Goal: Task Accomplishment & Management: Manage account settings

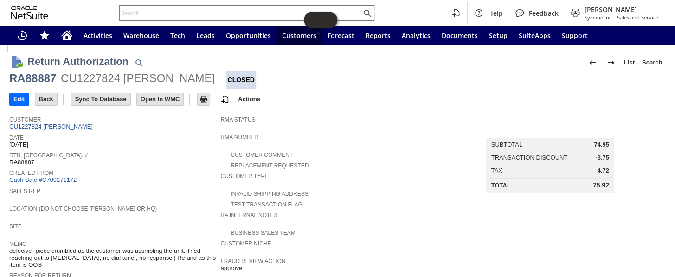
click at [71, 123] on link "CU1227824 Dana L Morton" at bounding box center [52, 126] width 86 height 7
click at [16, 98] on input "Edit" at bounding box center [19, 99] width 19 height 12
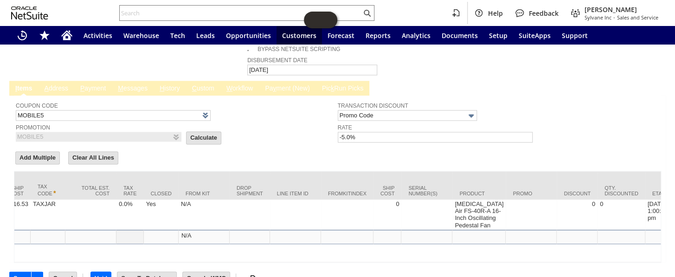
scroll to position [0, 754]
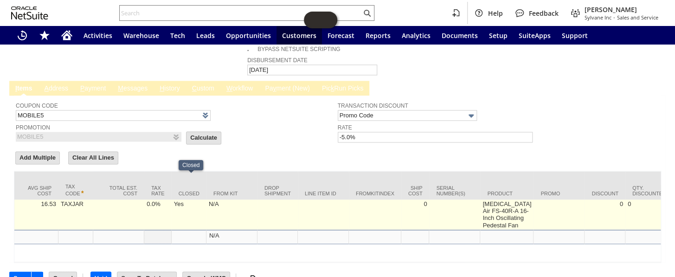
click at [175, 199] on td "Yes" at bounding box center [189, 214] width 35 height 30
checkbox input "true"
type input "so3756"
type input "OK"
type input "Make Copy"
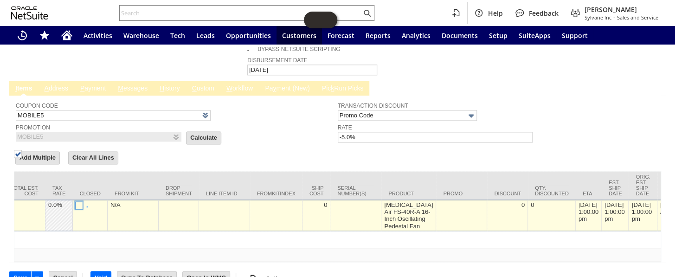
scroll to position [560, 0]
click at [22, 158] on img at bounding box center [18, 154] width 8 height 8
checkbox input "false"
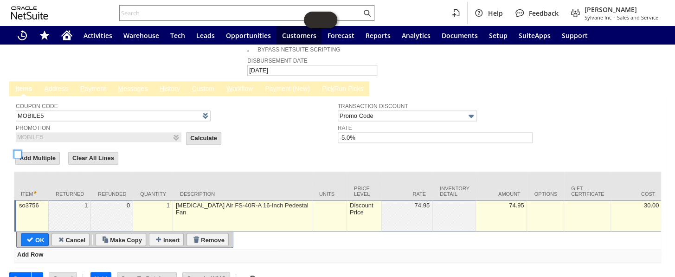
scroll to position [0, 0]
click at [32, 233] on input "OK" at bounding box center [35, 239] width 27 height 12
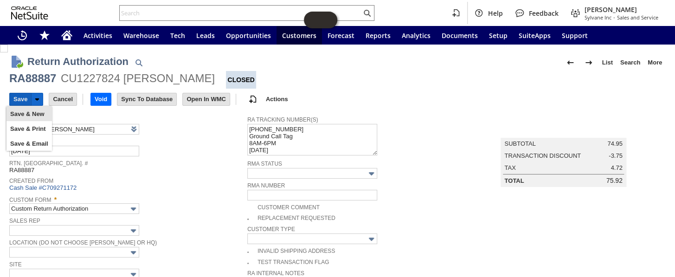
click at [21, 97] on input "Save" at bounding box center [20, 99] width 21 height 12
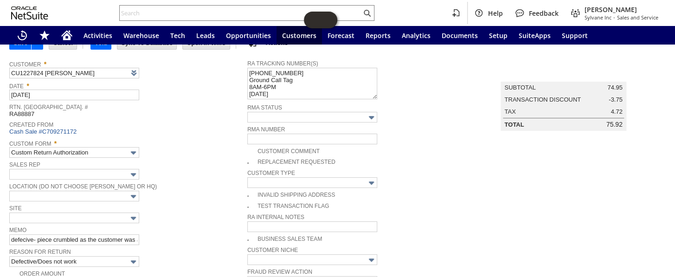
scroll to position [436, 0]
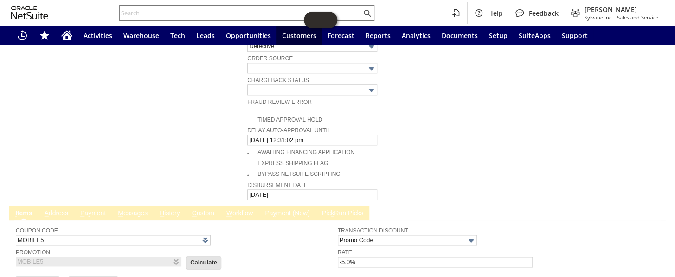
click at [300, 224] on div "Coupon Code MOBILE5" at bounding box center [174, 234] width 317 height 21
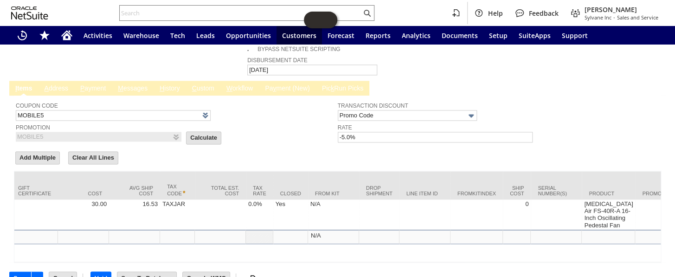
scroll to position [0, 657]
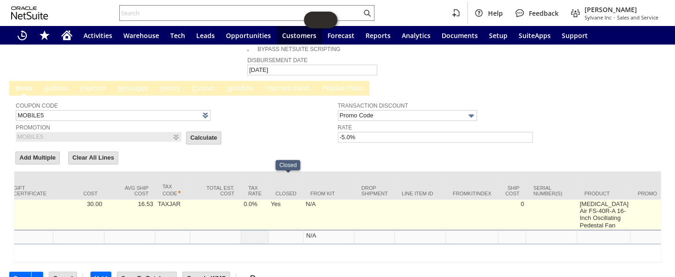
click at [278, 199] on td "Yes" at bounding box center [285, 214] width 35 height 30
checkbox input "true"
type input "so3756"
type input "OK"
type input "Make Copy"
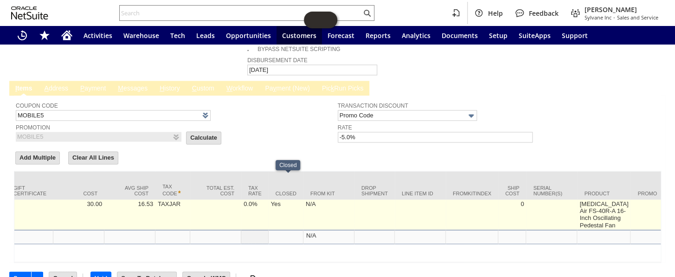
scroll to position [560, 0]
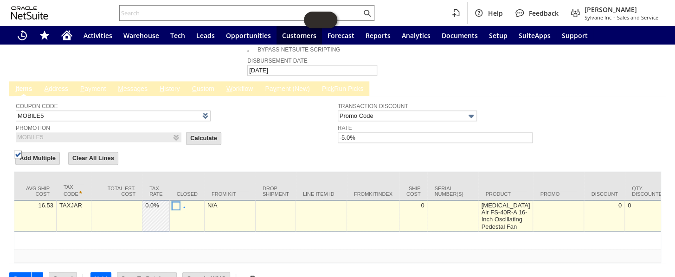
click at [22, 158] on img at bounding box center [18, 154] width 8 height 8
checkbox input "false"
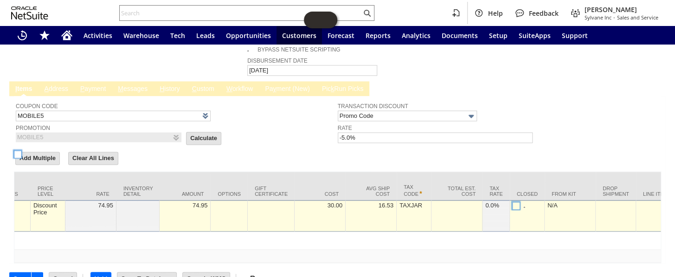
scroll to position [0, 0]
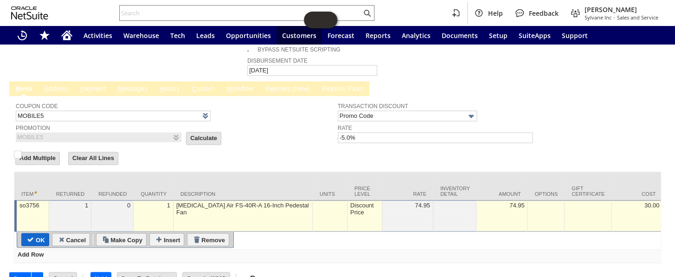
click at [34, 233] on input "OK" at bounding box center [35, 239] width 27 height 12
type input "Add"
type input "Copy Previous"
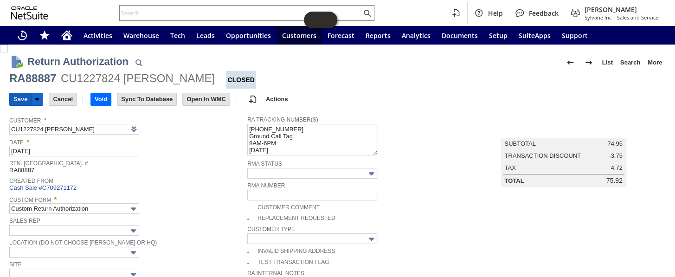
click at [19, 102] on input "Save" at bounding box center [20, 99] width 21 height 12
click at [14, 100] on input "Save" at bounding box center [20, 99] width 21 height 12
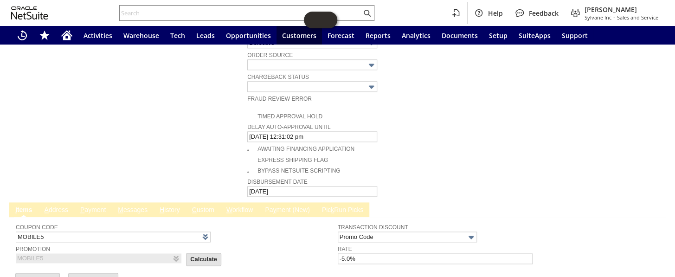
scroll to position [505, 0]
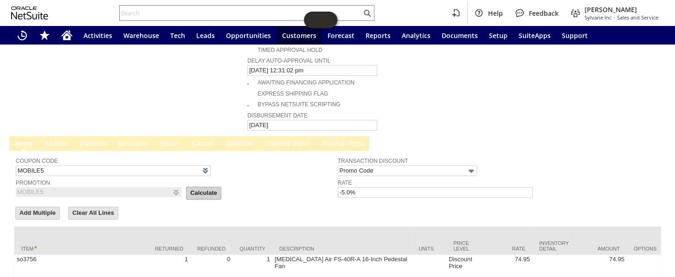
click at [192, 187] on input "Calculate" at bounding box center [203, 193] width 34 height 12
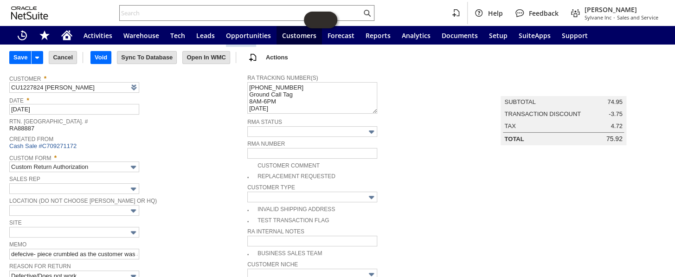
scroll to position [0, 0]
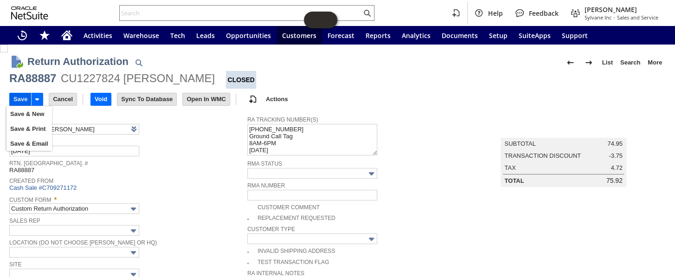
click at [23, 99] on input "Save" at bounding box center [20, 99] width 21 height 12
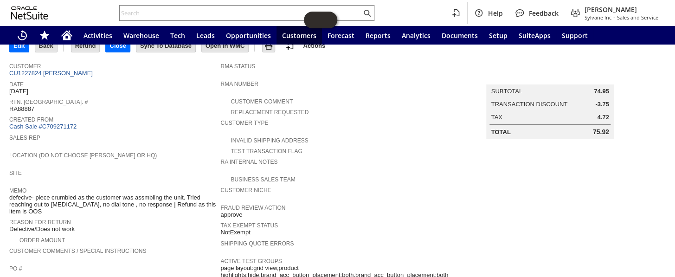
scroll to position [84, 0]
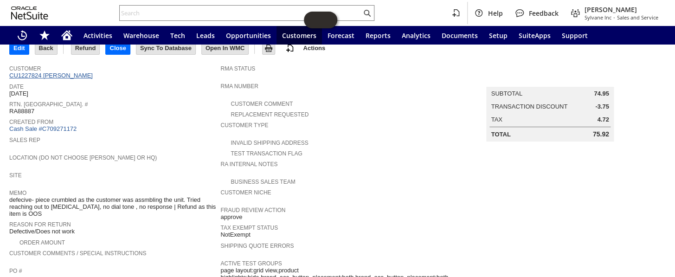
click at [63, 74] on link "CU1227824 [PERSON_NAME]" at bounding box center [52, 75] width 86 height 7
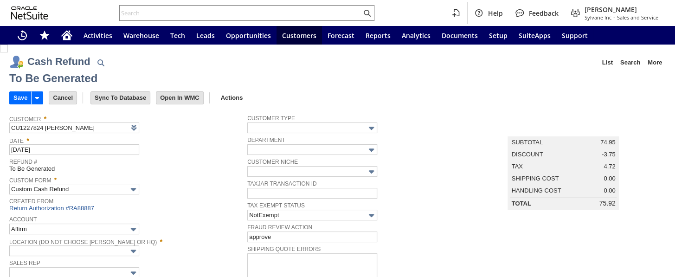
type input "Regions - Merchant 0414"
type input "Headquarters : Head...s : Pending Testing"
type input "MOBILE5"
type input "-5.0%"
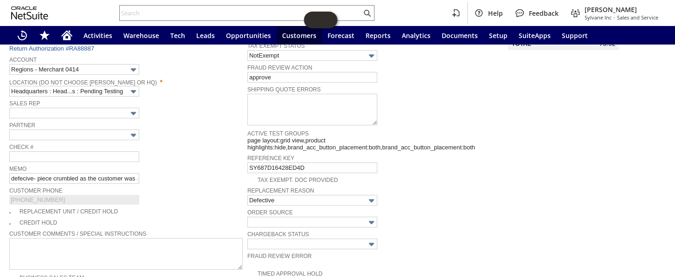
scroll to position [75, 0]
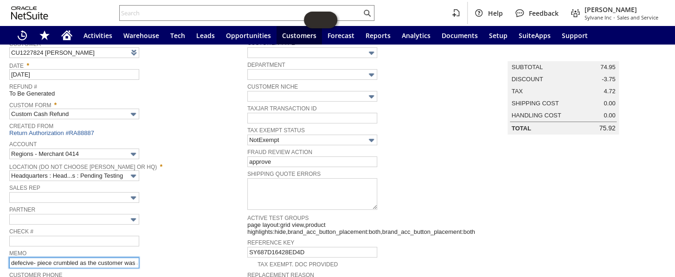
click at [104, 257] on input "defecive- piece crumbled as the customer was assmbling the unit. Tried reaching…" at bounding box center [74, 262] width 130 height 11
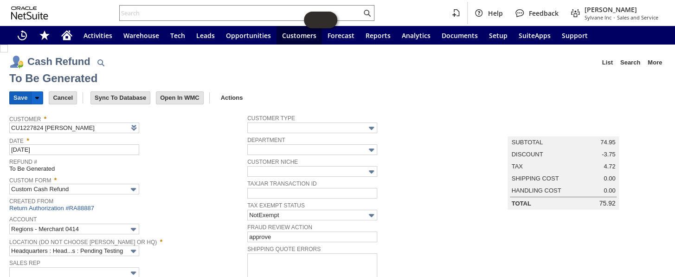
scroll to position [0, 0]
click at [12, 95] on input "Save" at bounding box center [20, 98] width 21 height 12
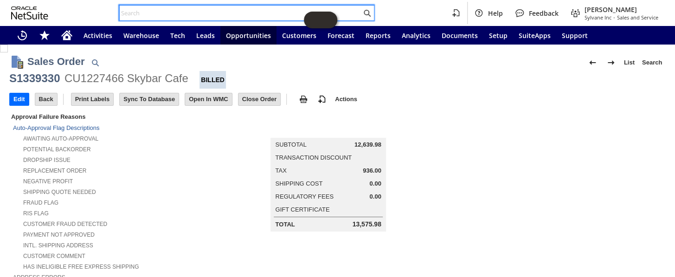
click at [175, 9] on input "text" at bounding box center [241, 12] width 242 height 11
paste input "S1339330"
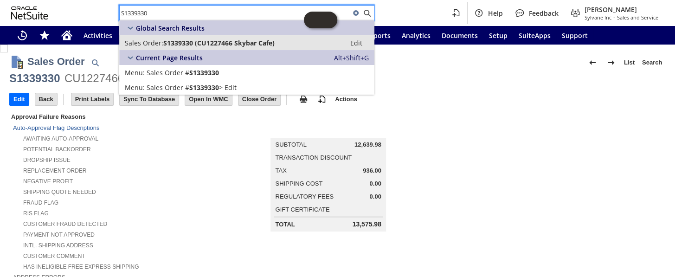
type input "S1339330"
click at [192, 39] on span "S1339330 (CU1227466 Skybar Cafe)" at bounding box center [218, 42] width 111 height 9
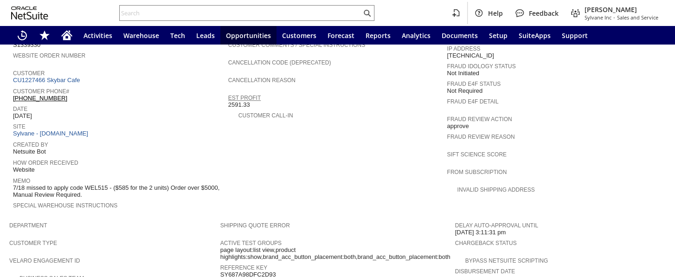
scroll to position [379, 0]
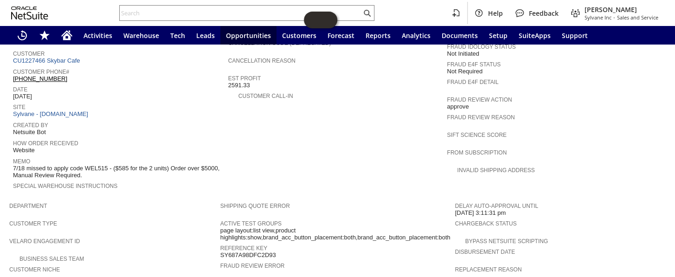
click at [122, 165] on span "7/18 missed to apply code WEL515 - ($585 for the 2 units) Order over $5000, Man…" at bounding box center [118, 172] width 211 height 14
copy span "585"
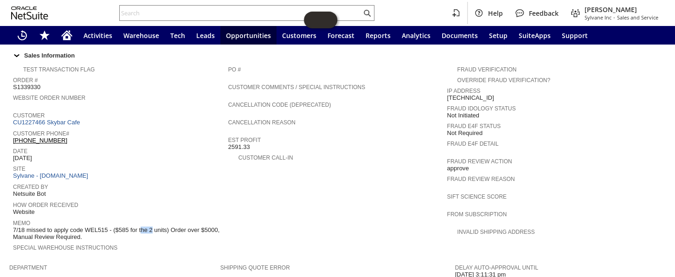
scroll to position [191, 0]
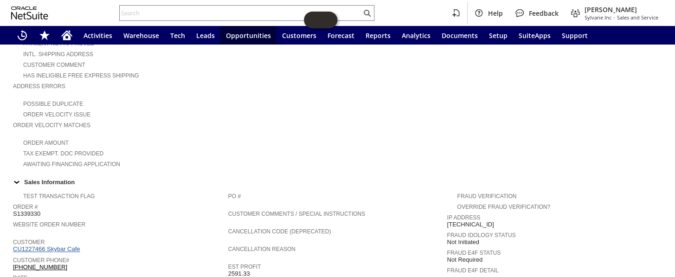
click at [69, 245] on link "CU1227466 Skybar Cafe" at bounding box center [48, 248] width 70 height 7
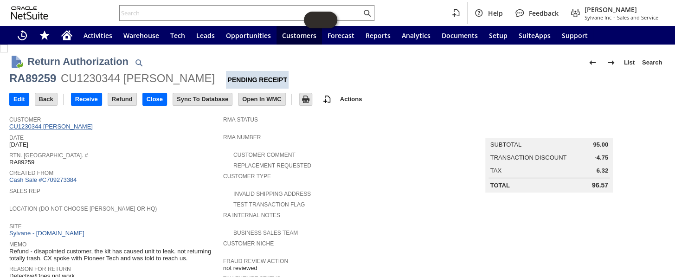
click at [57, 125] on link "CU1230344 [PERSON_NAME]" at bounding box center [52, 126] width 86 height 7
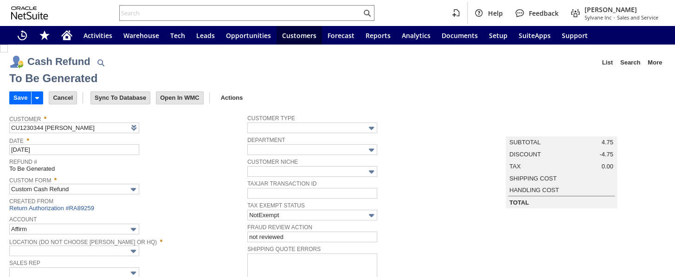
type input "Paypal Account"
type input "Headquarters : Head...s : Pending Testing"
type input "MOBILE5"
type input "-5.0%"
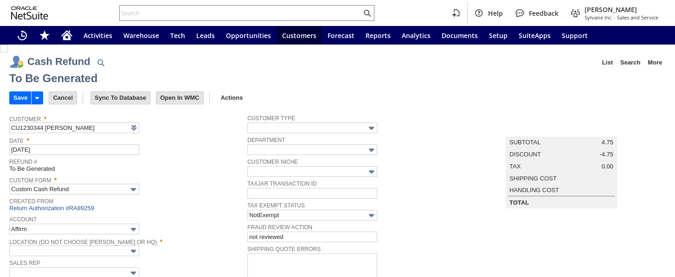
type input "Add"
type input "Copy Previous"
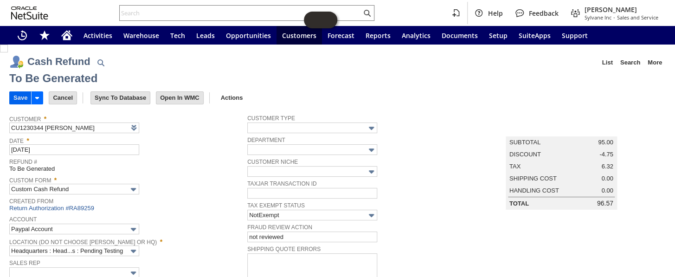
click at [23, 96] on input "Save" at bounding box center [20, 98] width 21 height 12
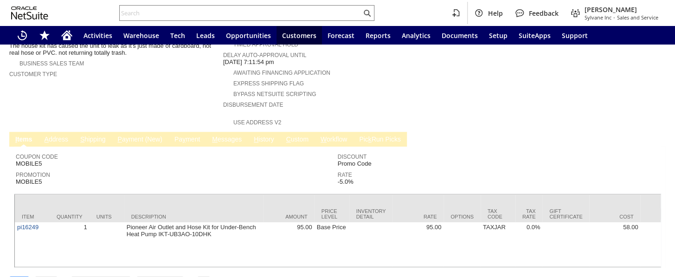
scroll to position [337, 0]
click at [230, 134] on link "M essages" at bounding box center [227, 138] width 34 height 9
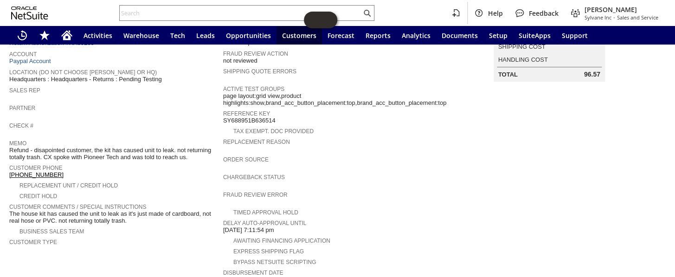
scroll to position [343, 0]
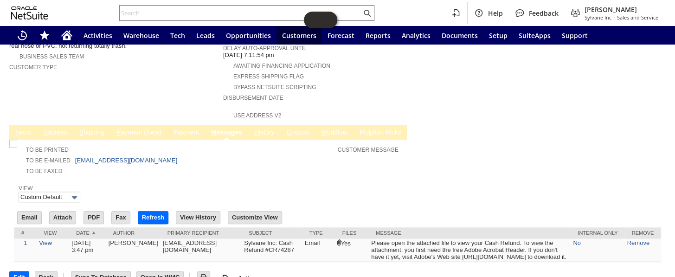
click at [131, 128] on link "P ayment (New)" at bounding box center [138, 132] width 49 height 9
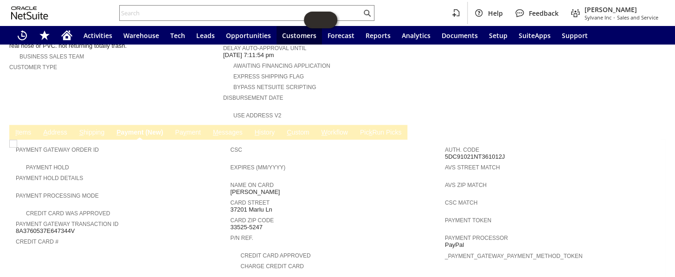
click at [188, 128] on link "Pa y ment" at bounding box center [188, 132] width 30 height 9
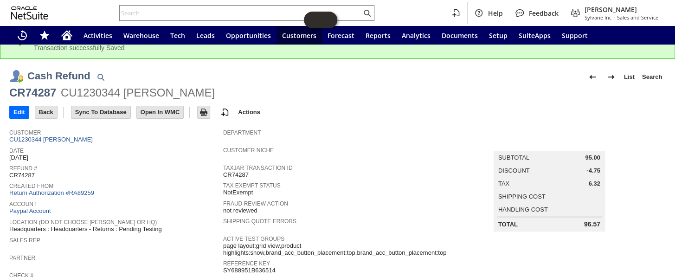
scroll to position [18, 0]
click at [83, 190] on link "Return Authorization #RA89259" at bounding box center [51, 193] width 85 height 7
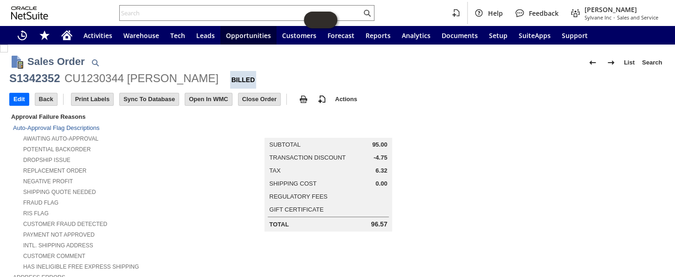
click at [68, 34] on icon "Home" at bounding box center [66, 36] width 7 height 7
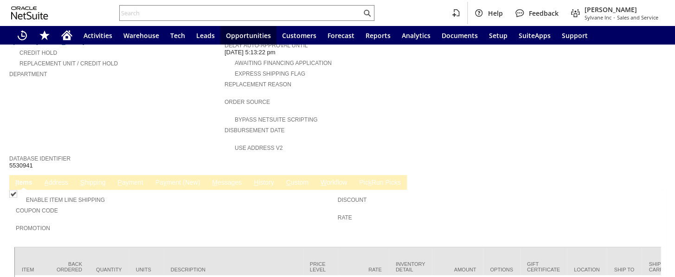
scroll to position [489, 0]
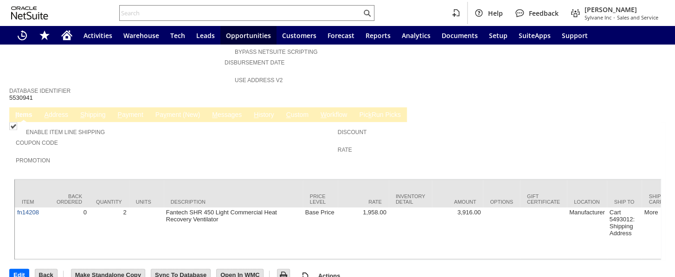
click at [186, 111] on link "Pa y ment (New)" at bounding box center [177, 115] width 49 height 9
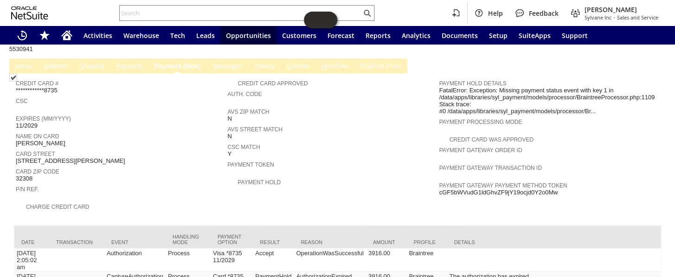
scroll to position [411, 0]
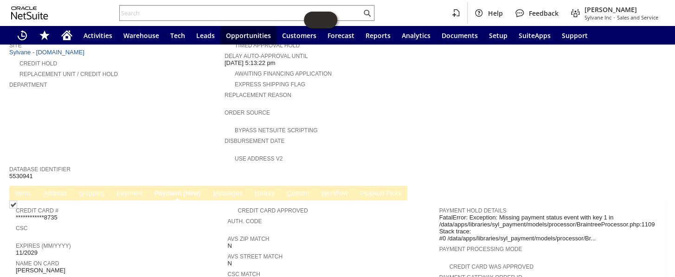
click at [131, 189] on link "P ayment" at bounding box center [129, 193] width 30 height 9
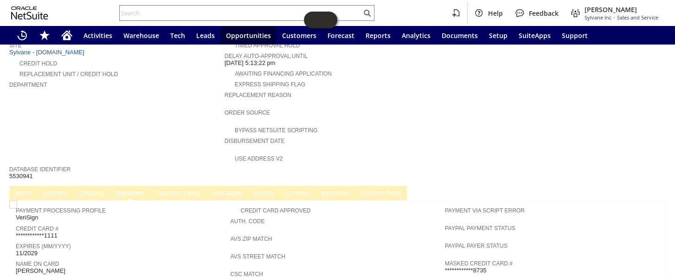
click at [132, 189] on link "P ayment" at bounding box center [130, 193] width 32 height 9
click at [189, 189] on link "Pa y ment (New)" at bounding box center [177, 193] width 49 height 9
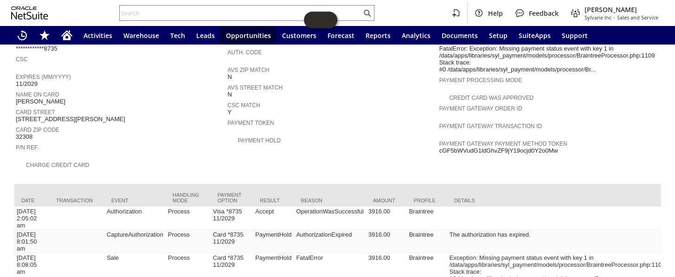
scroll to position [453, 0]
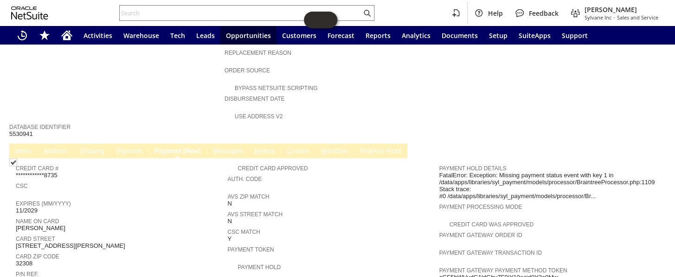
click at [130, 147] on link "P ayment" at bounding box center [129, 151] width 30 height 9
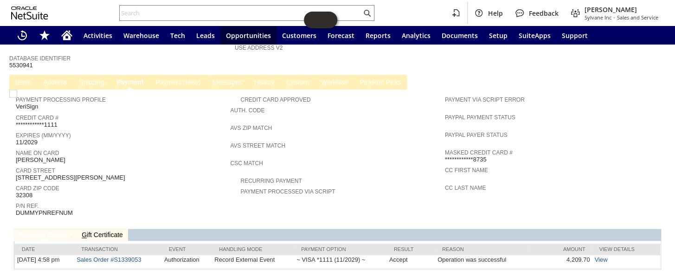
scroll to position [479, 0]
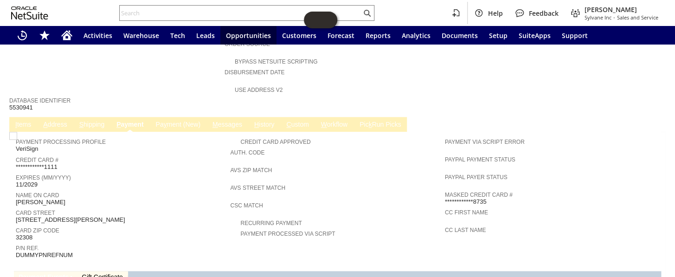
click at [173, 121] on link "Pa y ment (New)" at bounding box center [177, 125] width 49 height 9
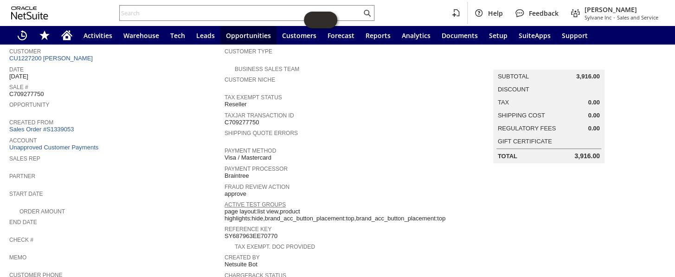
scroll to position [74, 0]
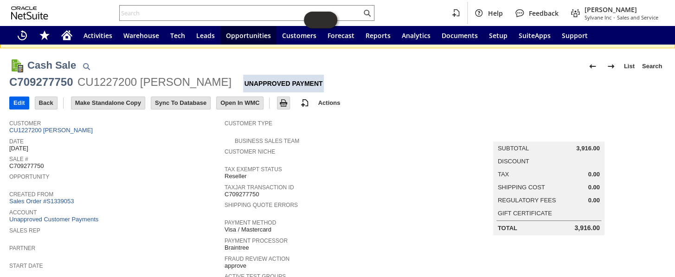
click at [24, 105] on input "Edit" at bounding box center [19, 103] width 19 height 12
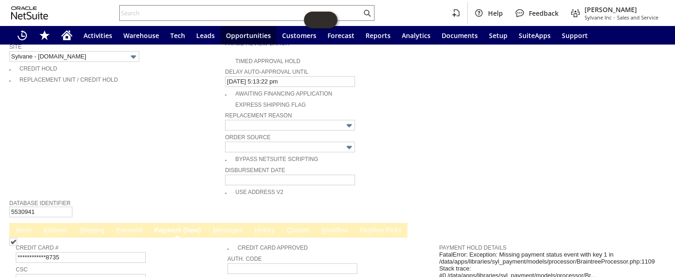
scroll to position [505, 0]
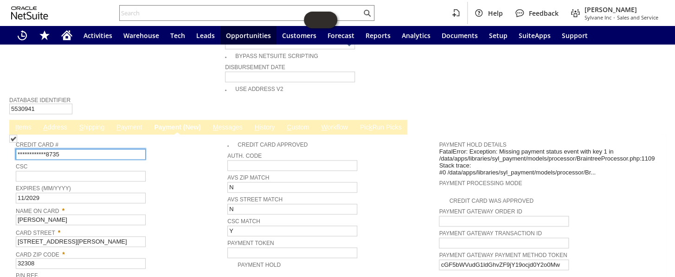
drag, startPoint x: 85, startPoint y: 128, endPoint x: 13, endPoint y: 131, distance: 71.5
paste input "4154178336145651"
click at [175, 139] on div "Credit Card # 4154178336145651" at bounding box center [119, 149] width 207 height 21
click at [83, 149] on input "4154178336145651" at bounding box center [81, 154] width 130 height 11
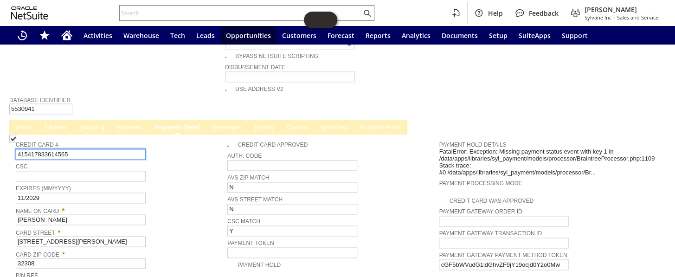
type input "4154178336145651"
click at [136, 94] on td "Database Identifier 5530941" at bounding box center [337, 104] width 656 height 21
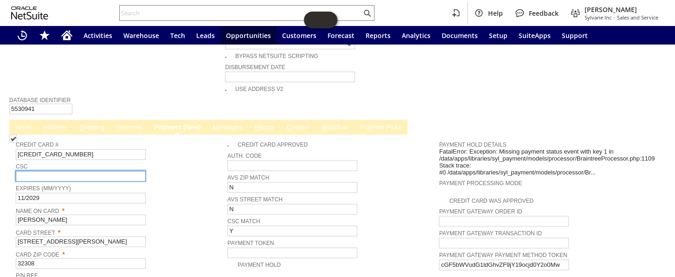
click at [35, 171] on input "text" at bounding box center [81, 176] width 130 height 11
paste input "438"
type input "438"
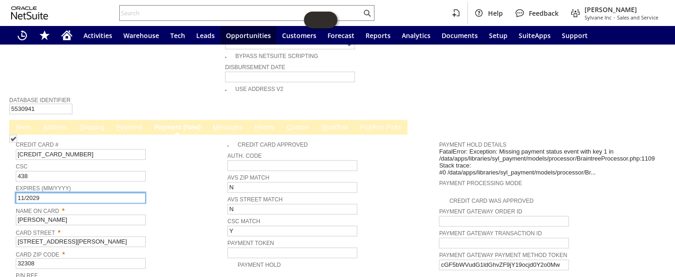
drag, startPoint x: 49, startPoint y: 170, endPoint x: 8, endPoint y: 172, distance: 40.8
click at [8, 172] on div "Cash Sale List Search More Add To Shortcuts C709277750 CU1227200 yichan han Una…" at bounding box center [337, 9] width 675 height 941
paste input "05/2030"
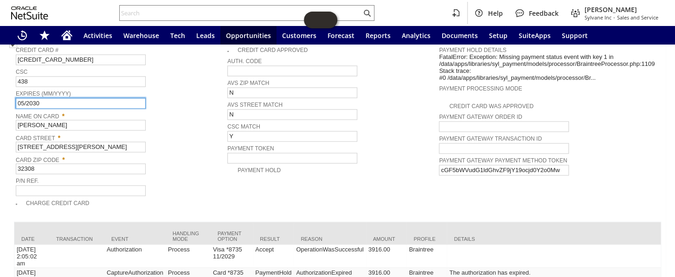
scroll to position [632, 0]
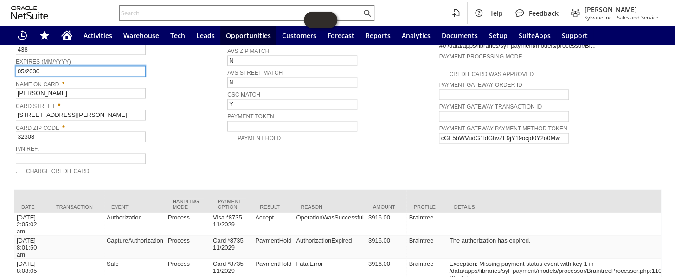
type input "05/2030"
click at [16, 16] on img at bounding box center [13, 12] width 8 height 8
checkbox input "true"
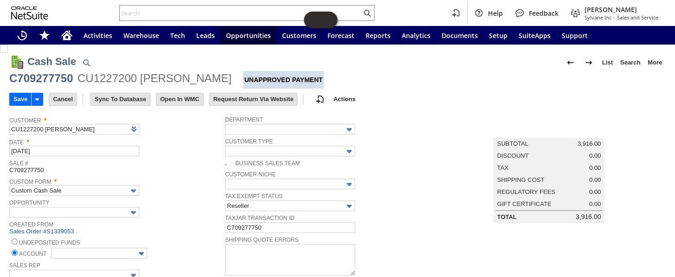
scroll to position [84, 0]
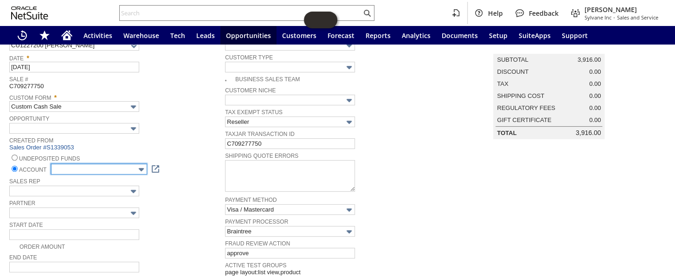
click at [89, 167] on input "text" at bounding box center [99, 169] width 96 height 11
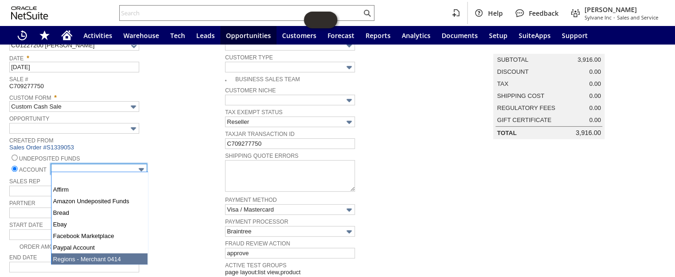
type input "Regions - Merchant 0414"
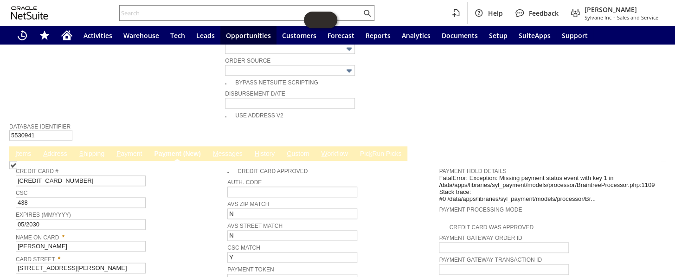
scroll to position [473, 0]
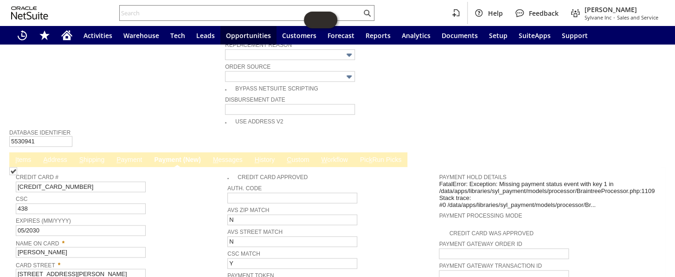
click at [137, 156] on link "P ayment" at bounding box center [129, 160] width 30 height 9
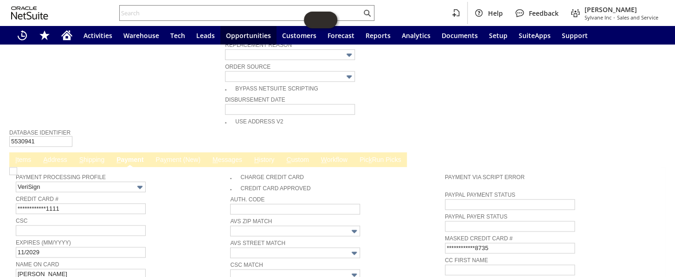
click at [170, 156] on link "Pa y ment (New)" at bounding box center [177, 160] width 49 height 9
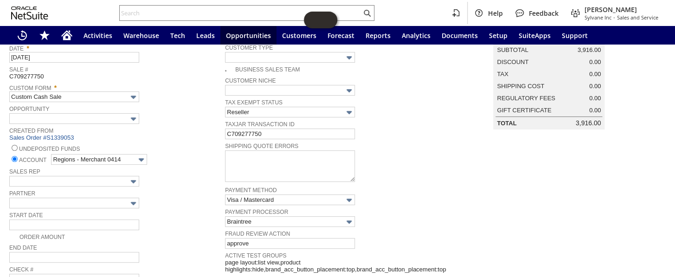
scroll to position [0, 0]
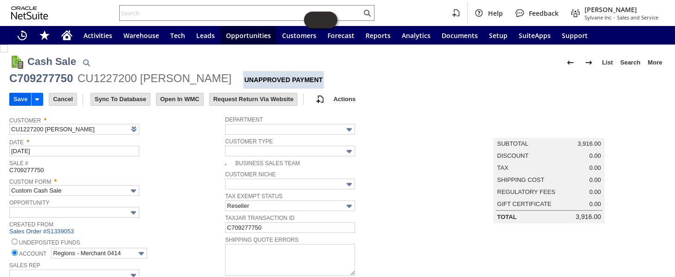
click at [17, 98] on input "Save" at bounding box center [20, 99] width 21 height 12
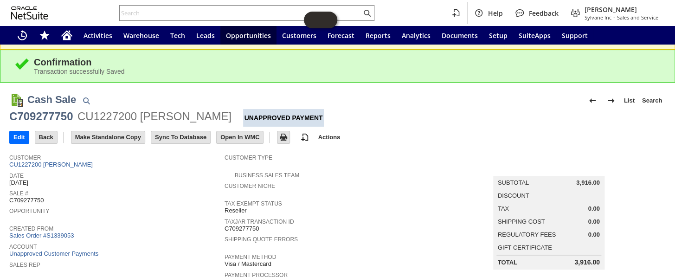
scroll to position [17, 0]
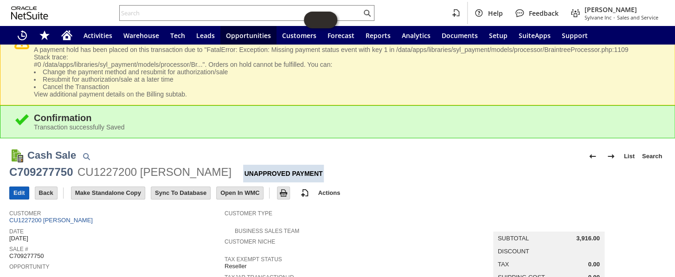
click at [26, 195] on input "Edit" at bounding box center [19, 193] width 19 height 12
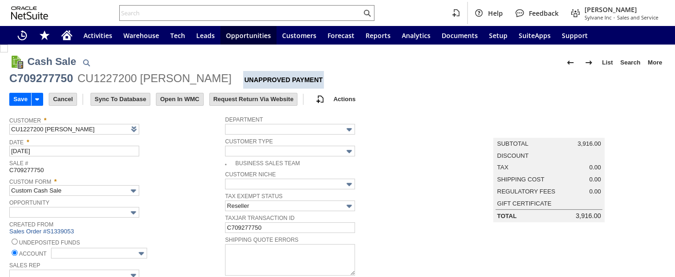
scroll to position [484, 0]
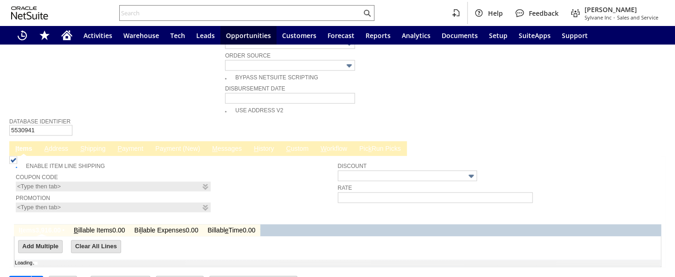
type input "Add"
type input "Copy Previous"
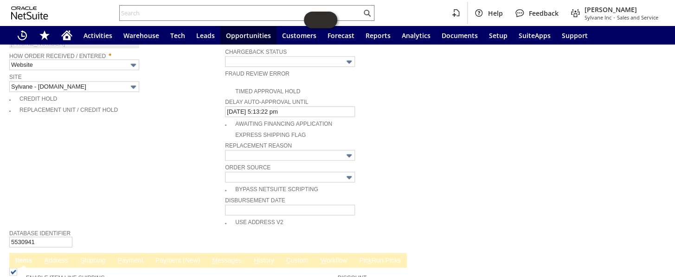
scroll to position [464, 0]
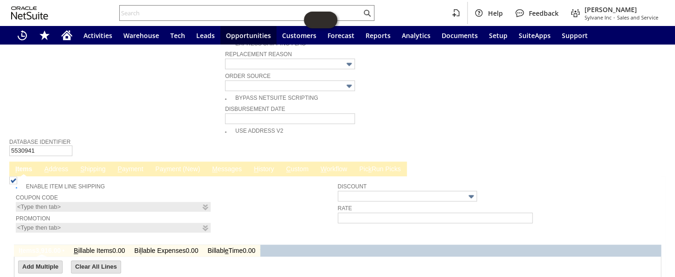
click at [135, 165] on link "P ayment" at bounding box center [130, 169] width 30 height 9
click at [174, 165] on link "Pa y ment (New)" at bounding box center [177, 169] width 49 height 9
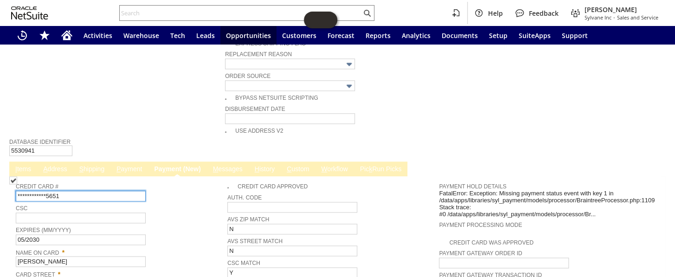
scroll to position [505, 0]
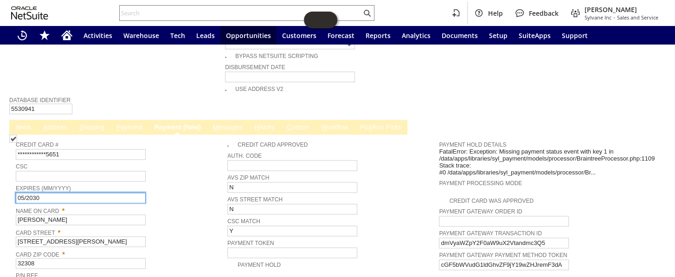
click at [77, 192] on input "05/2030" at bounding box center [81, 197] width 130 height 11
click at [56, 192] on input "05/2030" at bounding box center [81, 197] width 130 height 11
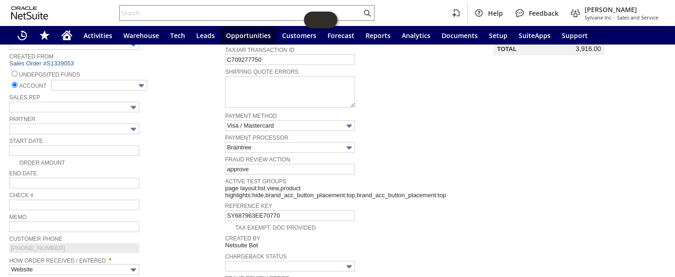
scroll to position [0, 0]
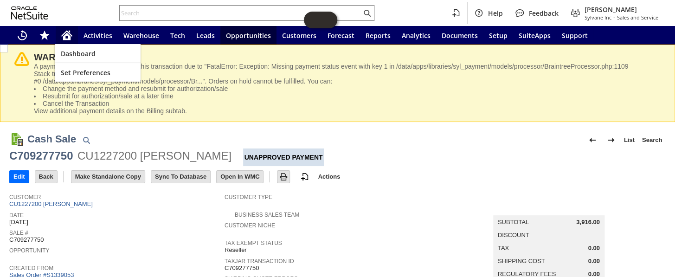
click at [64, 33] on icon "Home" at bounding box center [67, 34] width 11 height 6
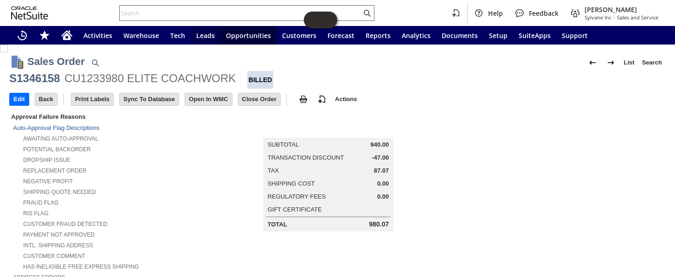
click at [191, 11] on input "text" at bounding box center [241, 12] width 242 height 11
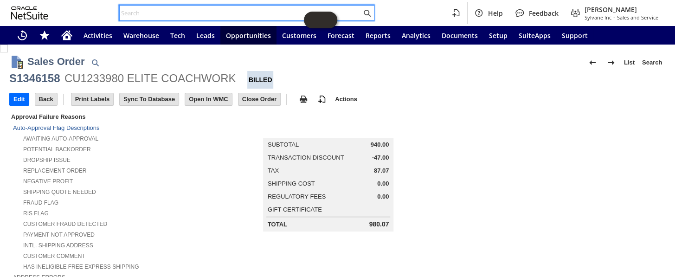
click at [177, 9] on input "text" at bounding box center [241, 12] width 242 height 11
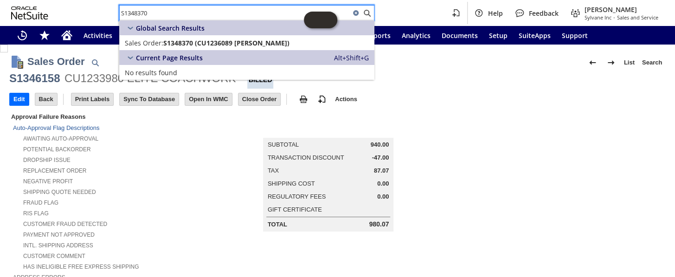
drag, startPoint x: 179, startPoint y: 17, endPoint x: 121, endPoint y: 10, distance: 58.4
click at [121, 10] on input "S1348370" at bounding box center [235, 12] width 230 height 11
paste input "RA88545"
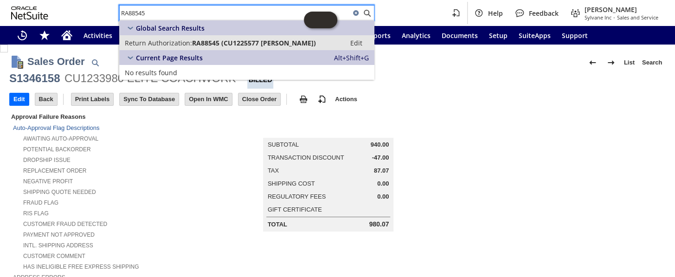
type input "RA88545"
click at [208, 43] on span "RA88545 (CU1225577 curtis bice)" at bounding box center [254, 42] width 124 height 9
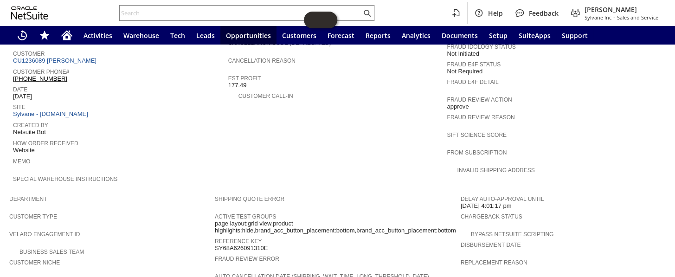
scroll to position [505, 0]
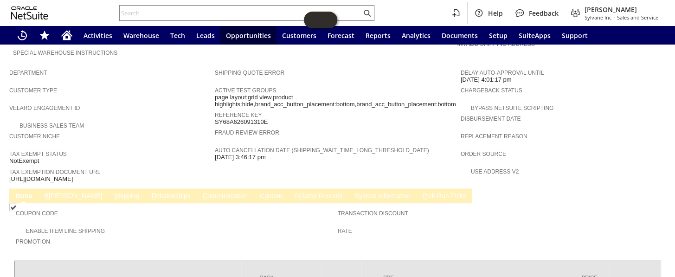
drag, startPoint x: 14, startPoint y: 153, endPoint x: 9, endPoint y: 149, distance: 5.9
click at [9, 175] on span "[URL][DOMAIN_NAME]" at bounding box center [41, 178] width 64 height 7
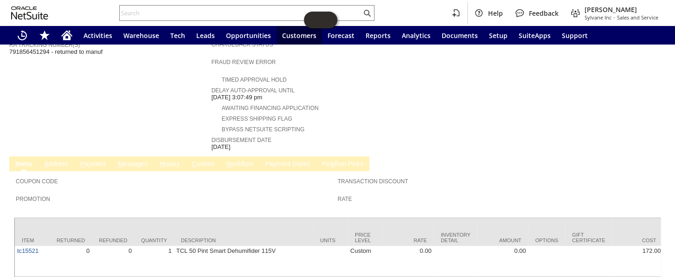
scroll to position [377, 0]
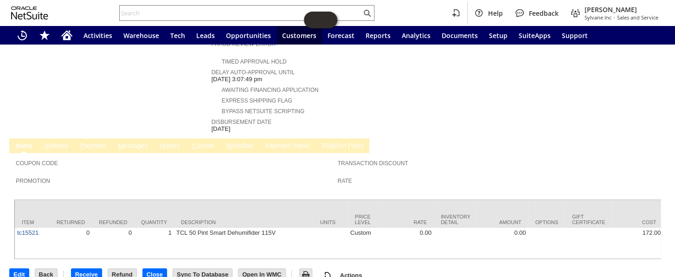
click at [179, 142] on link "H istory" at bounding box center [169, 146] width 25 height 9
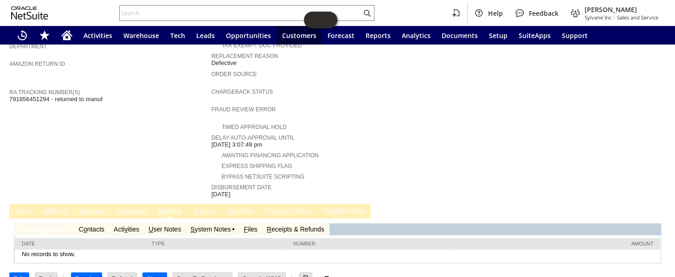
scroll to position [0, 0]
click at [211, 223] on td "S ystem Notes" at bounding box center [211, 229] width 53 height 12
click at [210, 225] on link "S ystem Notes" at bounding box center [210, 228] width 40 height 7
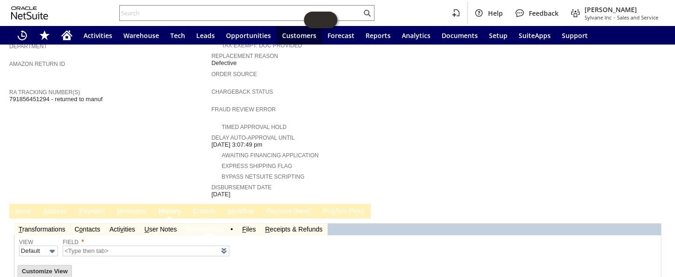
type input "1 to 25 of 82"
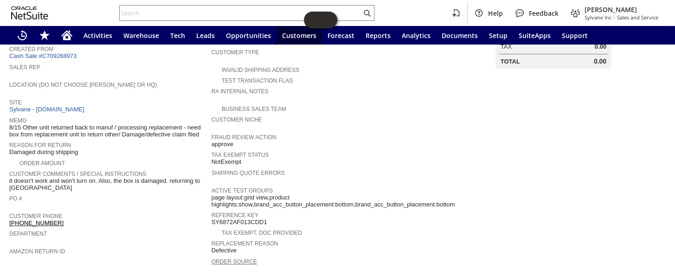
scroll to position [58, 0]
